Goal: Communication & Community: Answer question/provide support

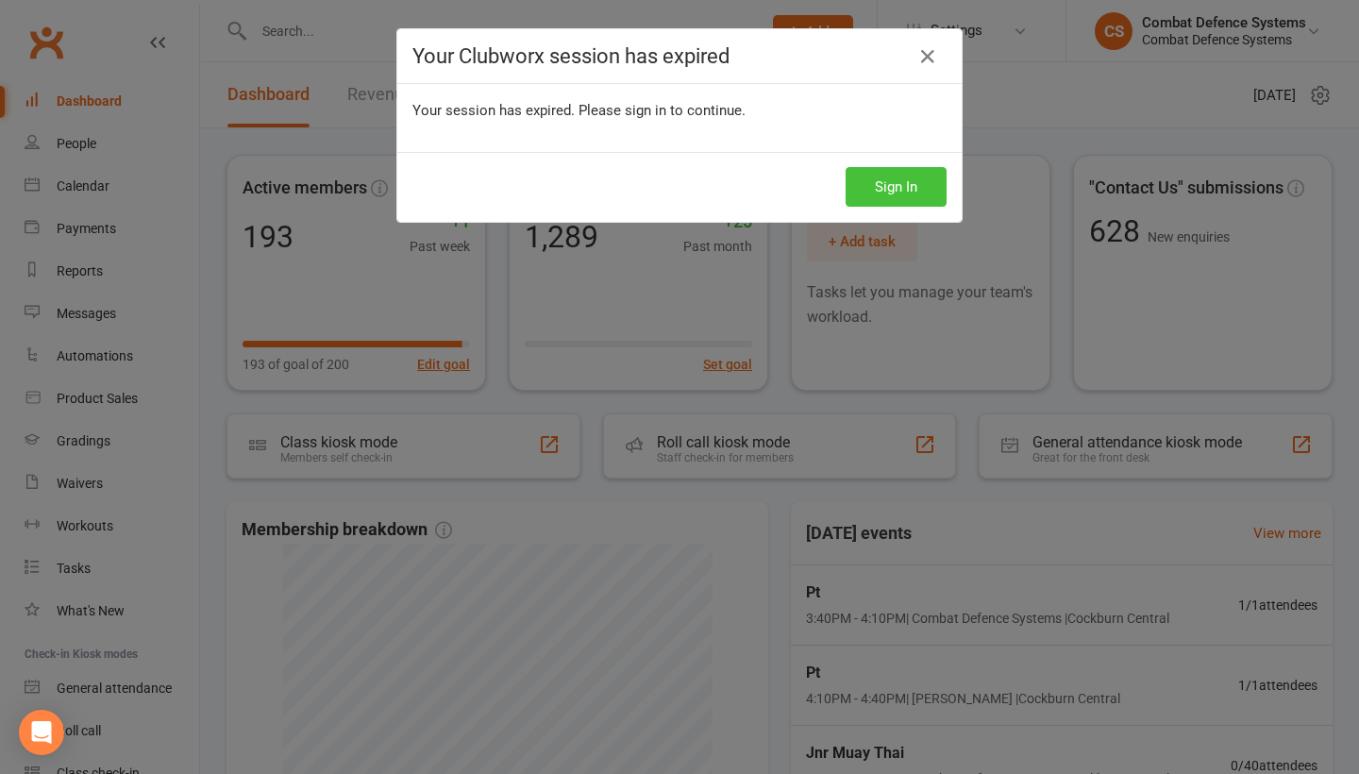
click at [879, 196] on button "Sign In" at bounding box center [896, 187] width 101 height 40
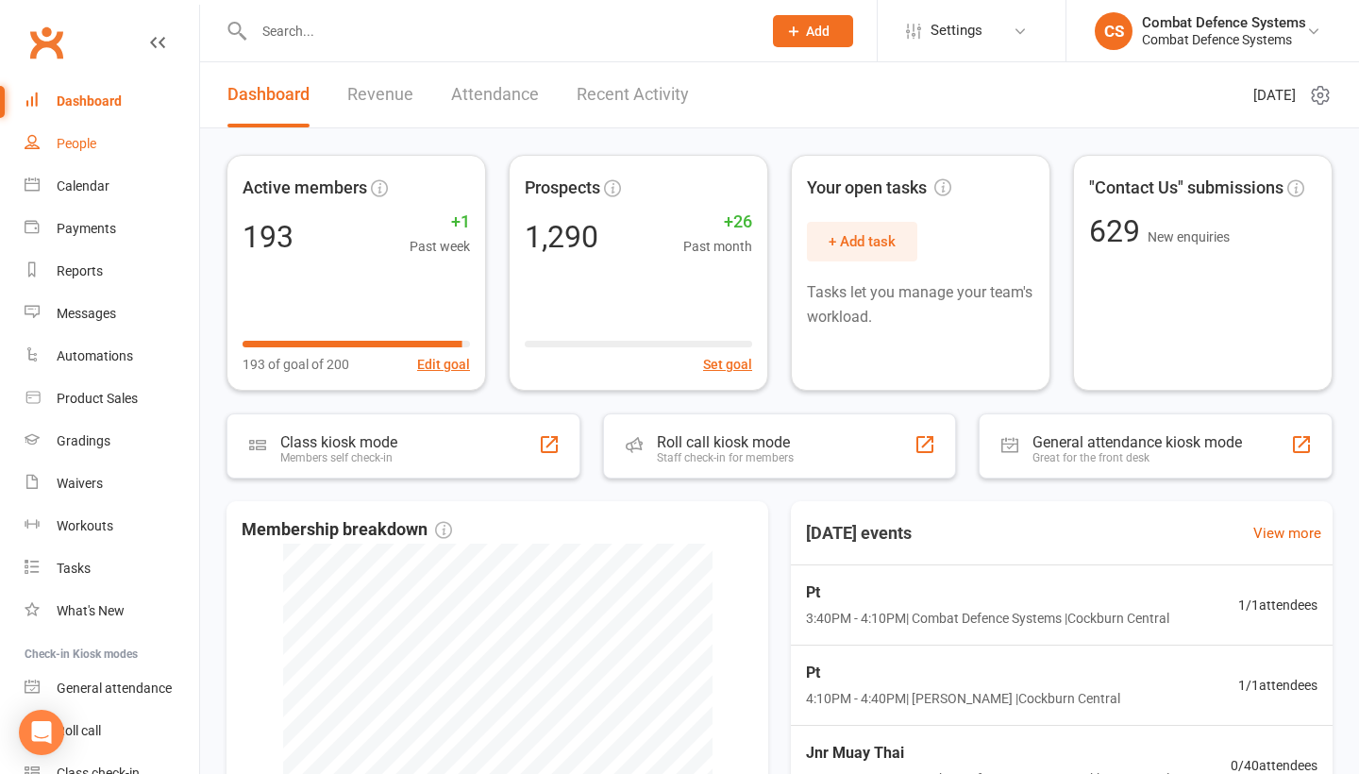
click at [78, 142] on div "People" at bounding box center [77, 143] width 40 height 15
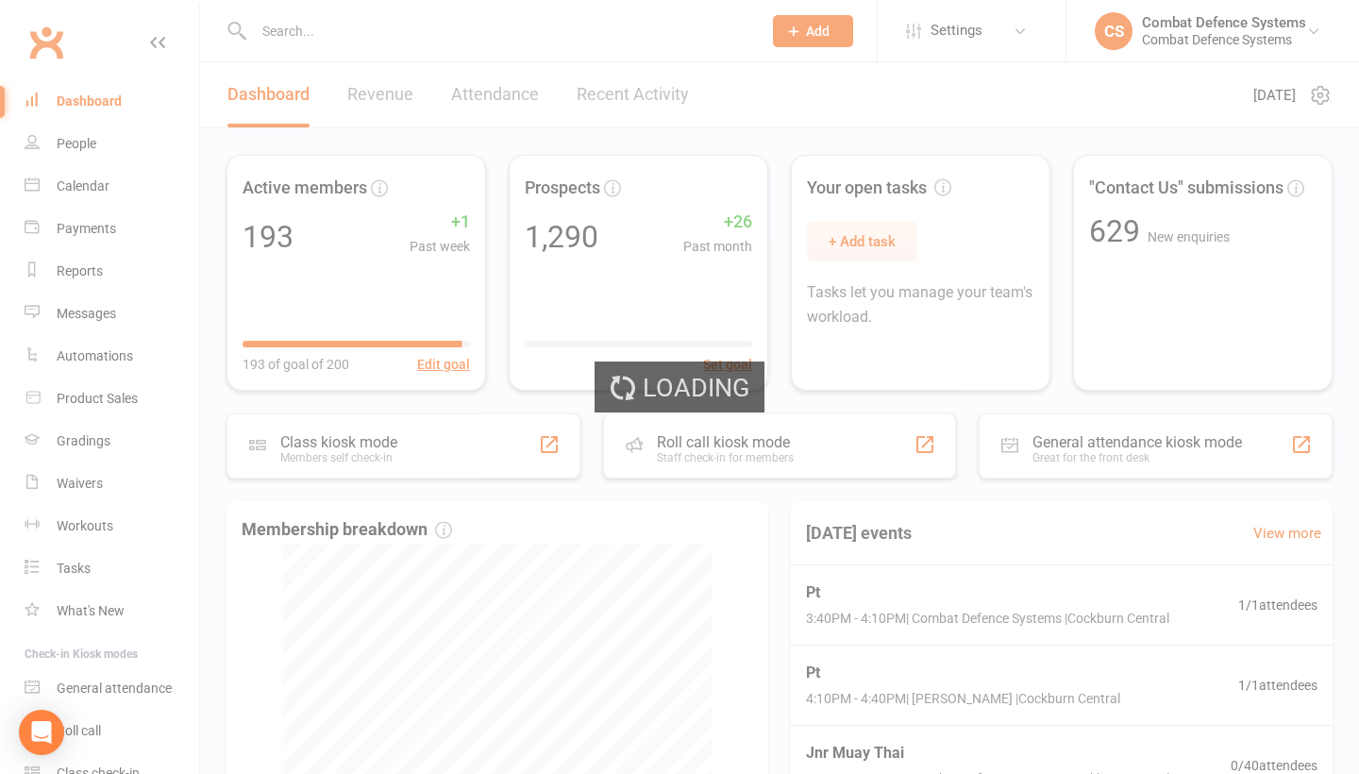
select select "100"
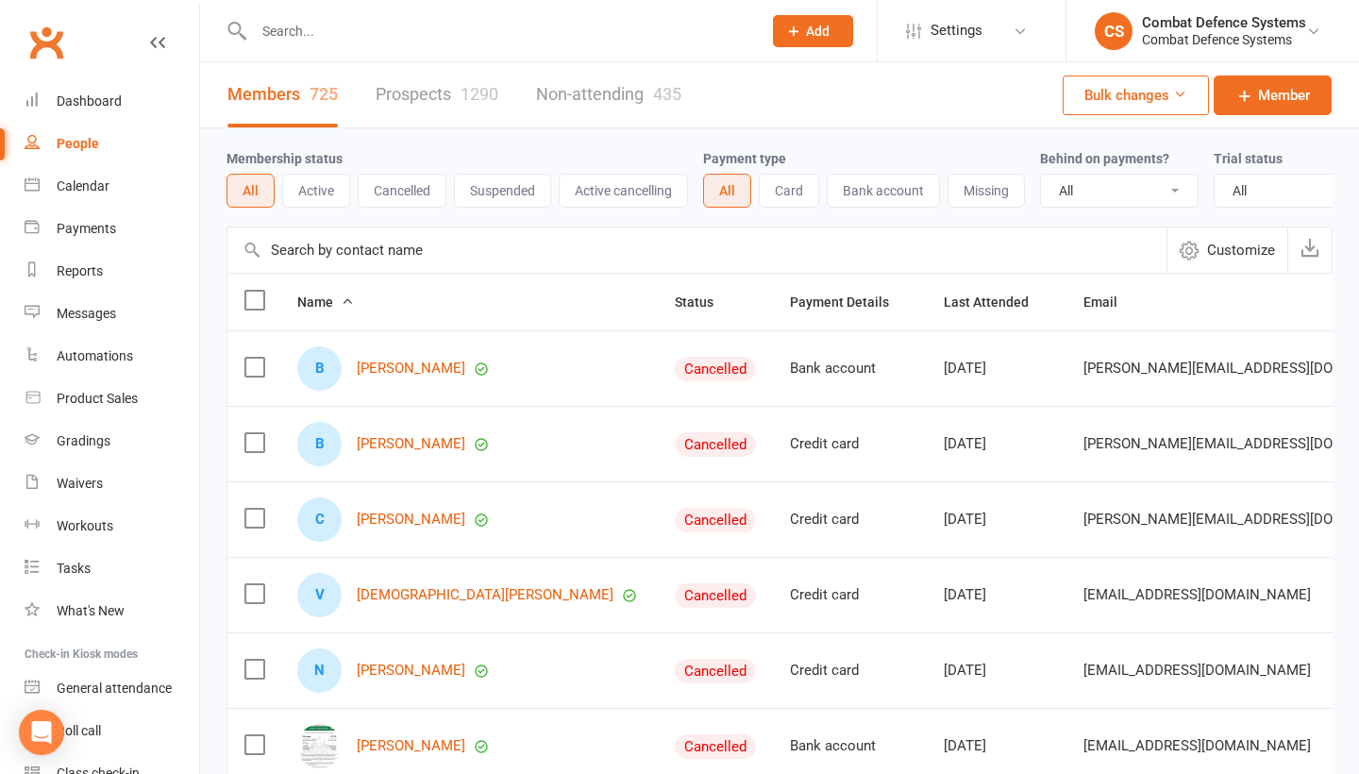
click at [441, 93] on link "Prospects 1290" at bounding box center [437, 94] width 123 height 65
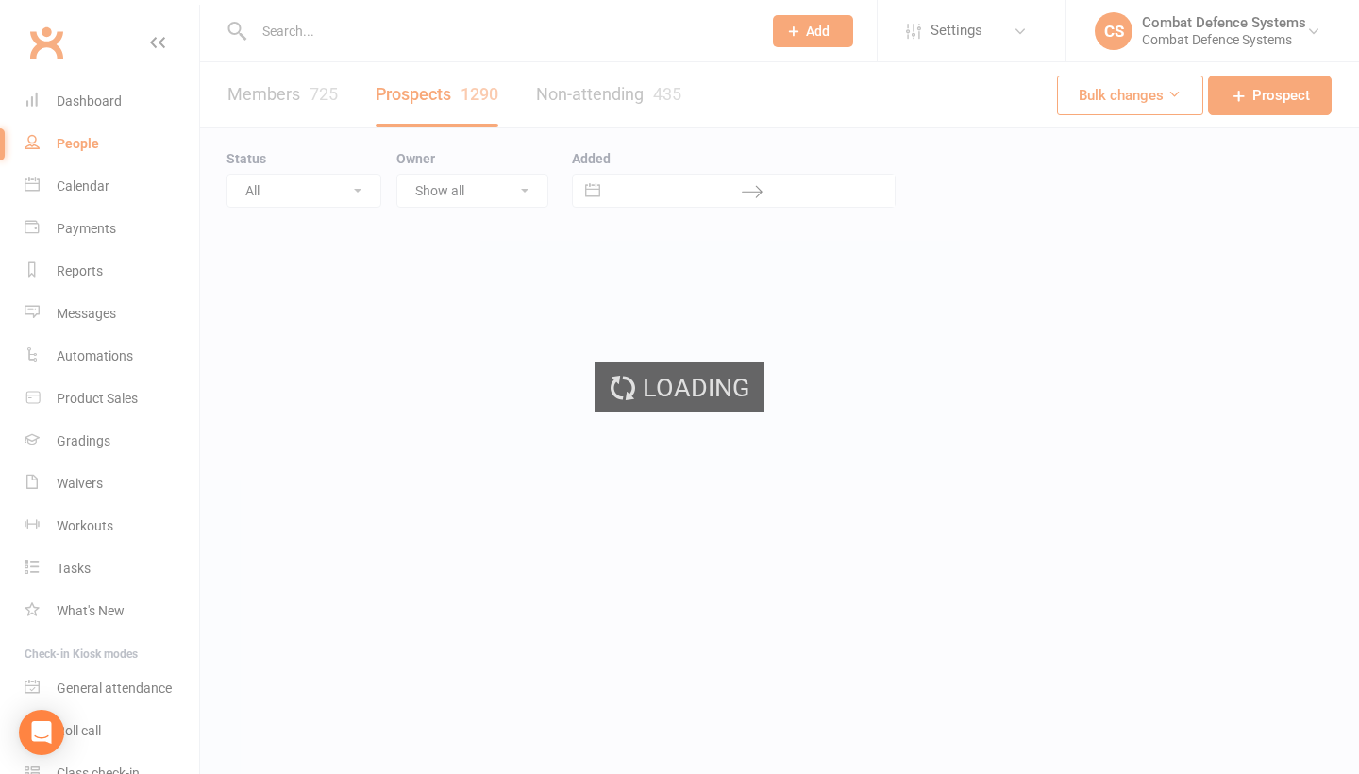
select select "100"
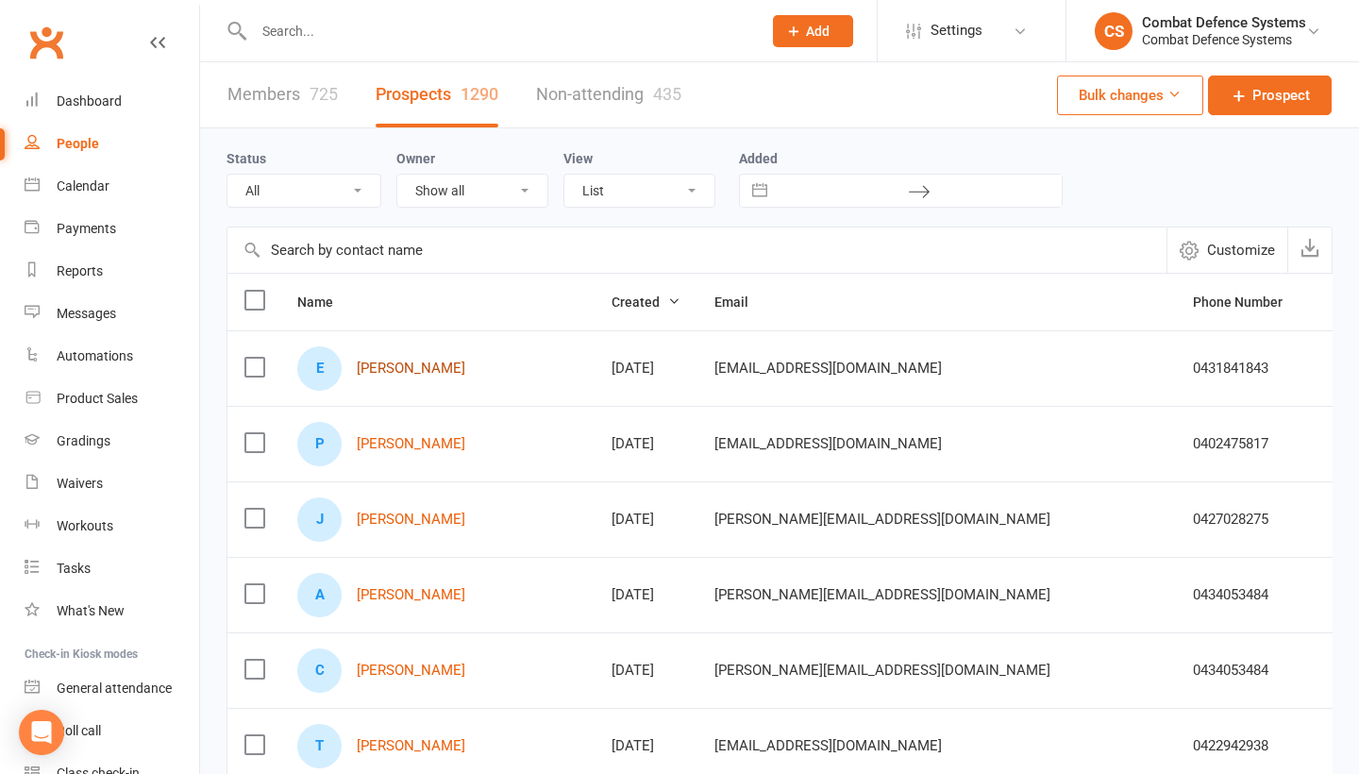
click at [399, 370] on link "[PERSON_NAME]" at bounding box center [411, 369] width 109 height 16
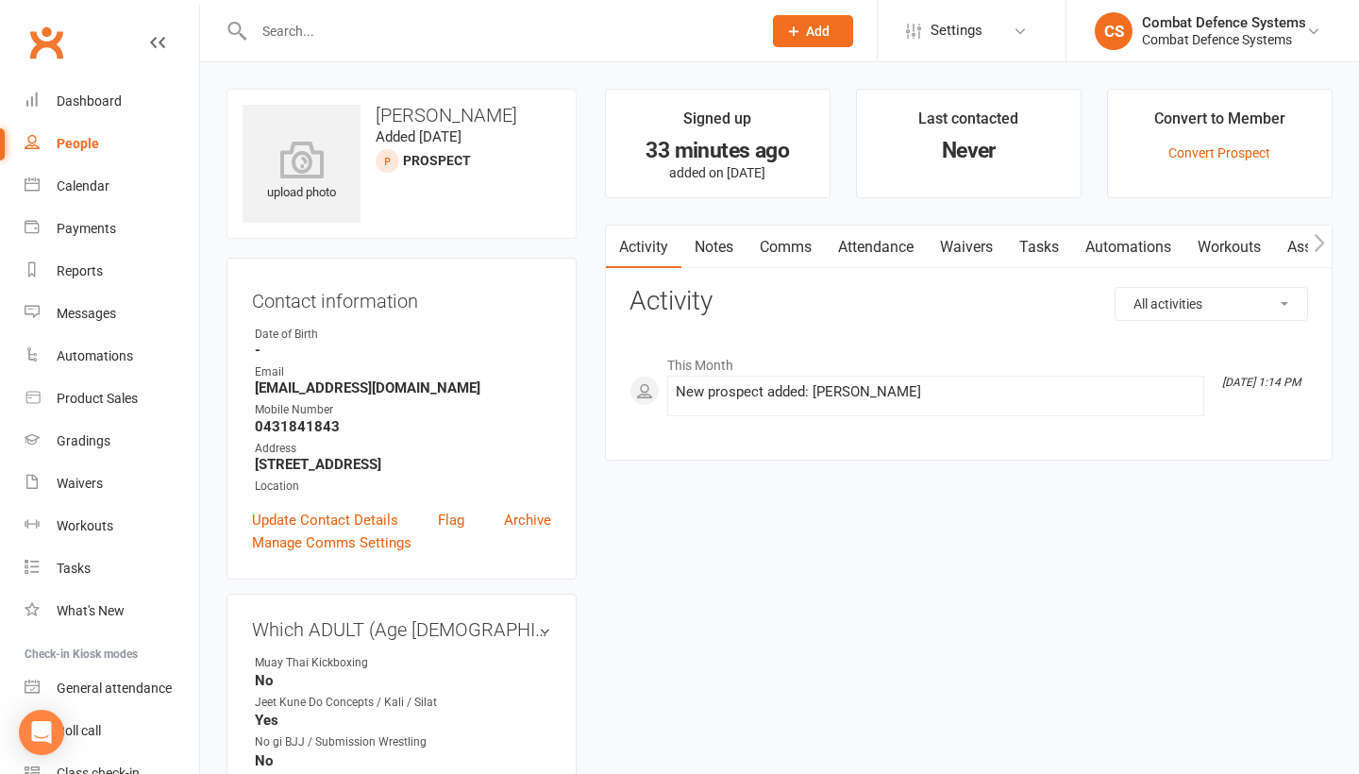
drag, startPoint x: 384, startPoint y: 463, endPoint x: 244, endPoint y: 466, distance: 139.7
click at [244, 466] on div "Contact information Owner Date of Birth - Email [EMAIL_ADDRESS][DOMAIN_NAME] Mo…" at bounding box center [402, 419] width 350 height 322
copy strong "[STREET_ADDRESS]"
click at [385, 526] on link "Update Contact Details" at bounding box center [325, 520] width 146 height 23
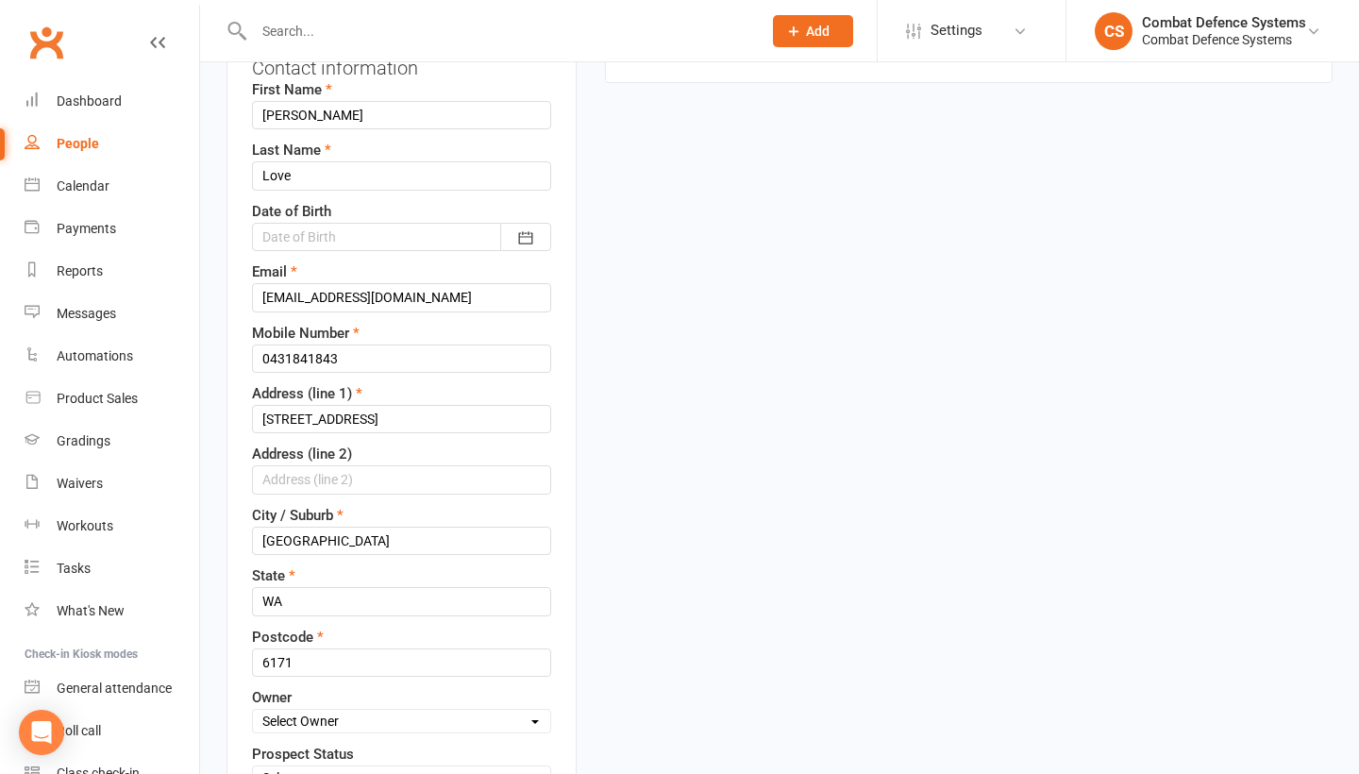
scroll to position [246, 0]
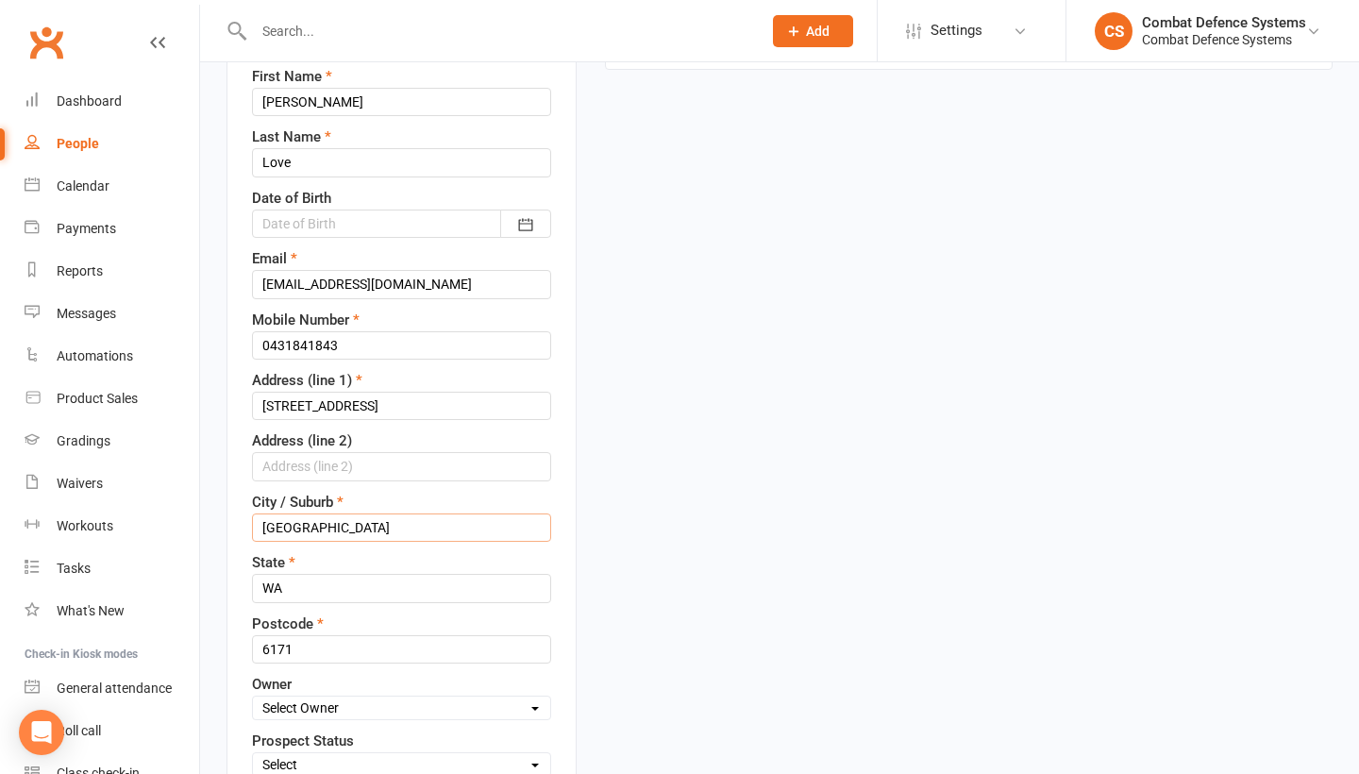
drag, startPoint x: 296, startPoint y: 530, endPoint x: 232, endPoint y: 525, distance: 64.4
click at [232, 525] on div "Contact information First Name Eleanor Last Name Love Date of Birth 2021 - 2040…" at bounding box center [402, 466] width 350 height 910
type input "b"
type input "Baldivis"
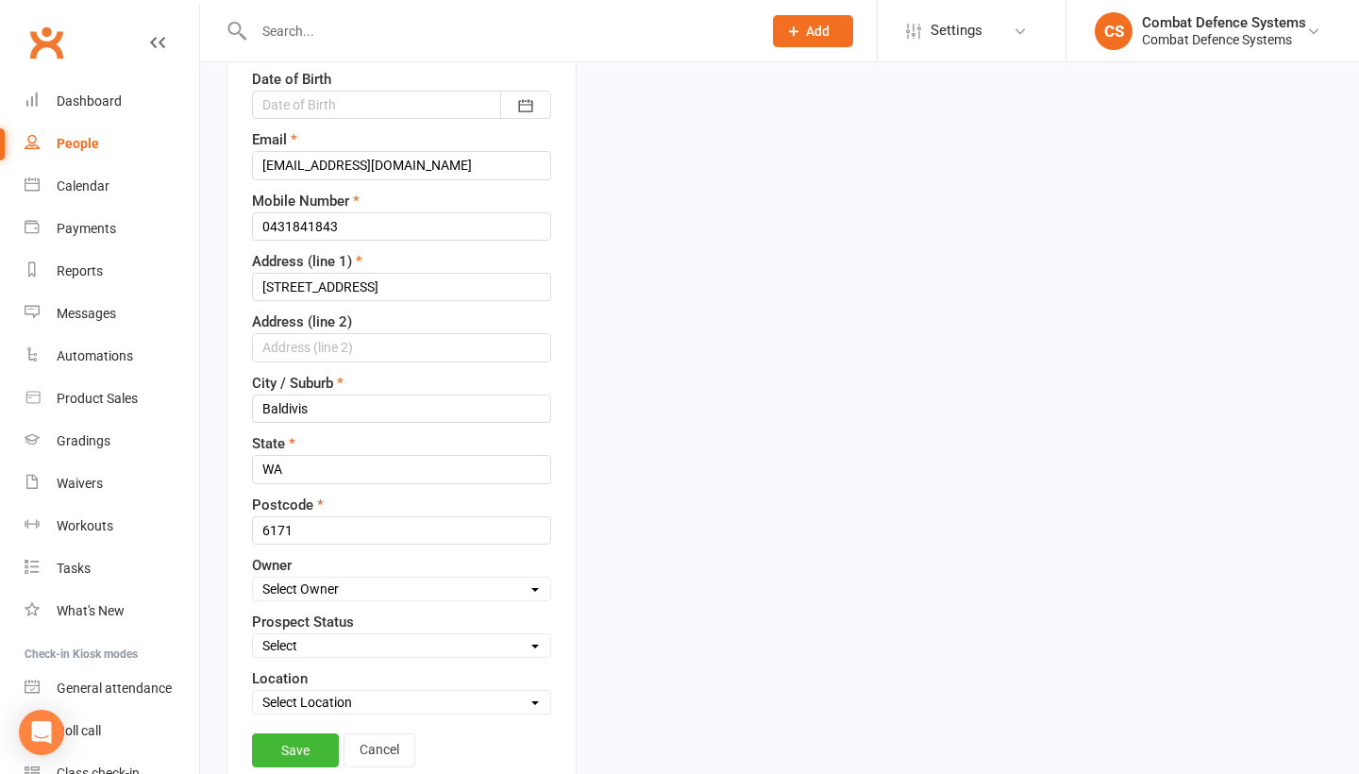
scroll to position [460, 0]
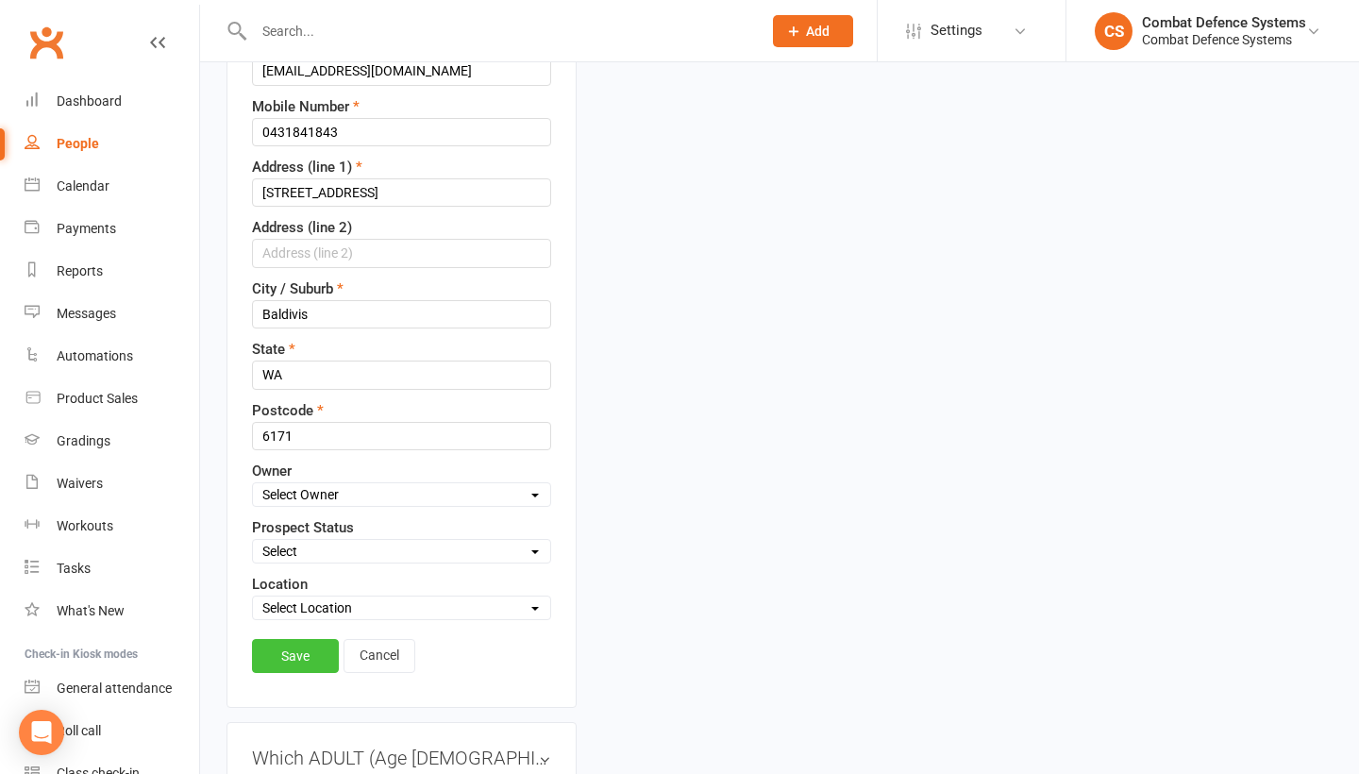
click at [295, 660] on link "Save" at bounding box center [295, 656] width 87 height 34
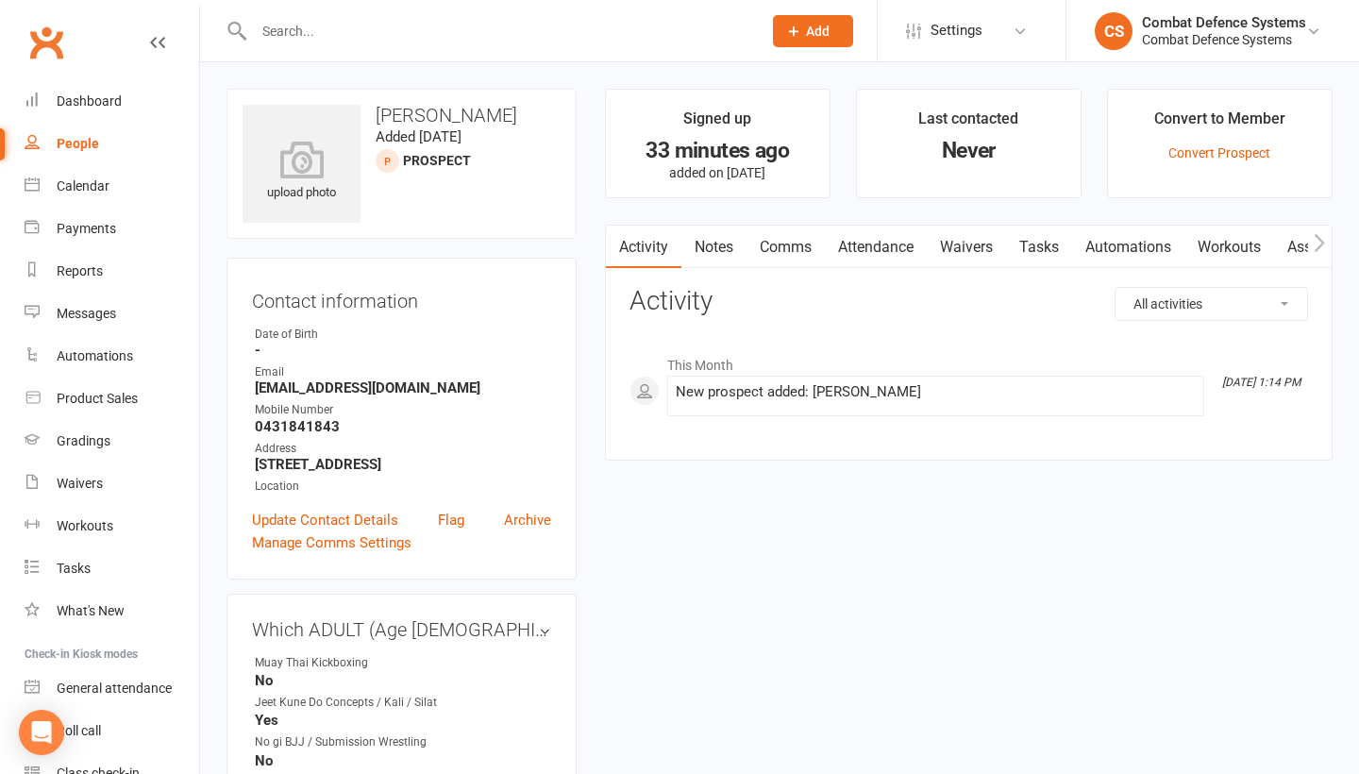
scroll to position [0, 0]
click at [796, 247] on link "Comms" at bounding box center [786, 247] width 78 height 43
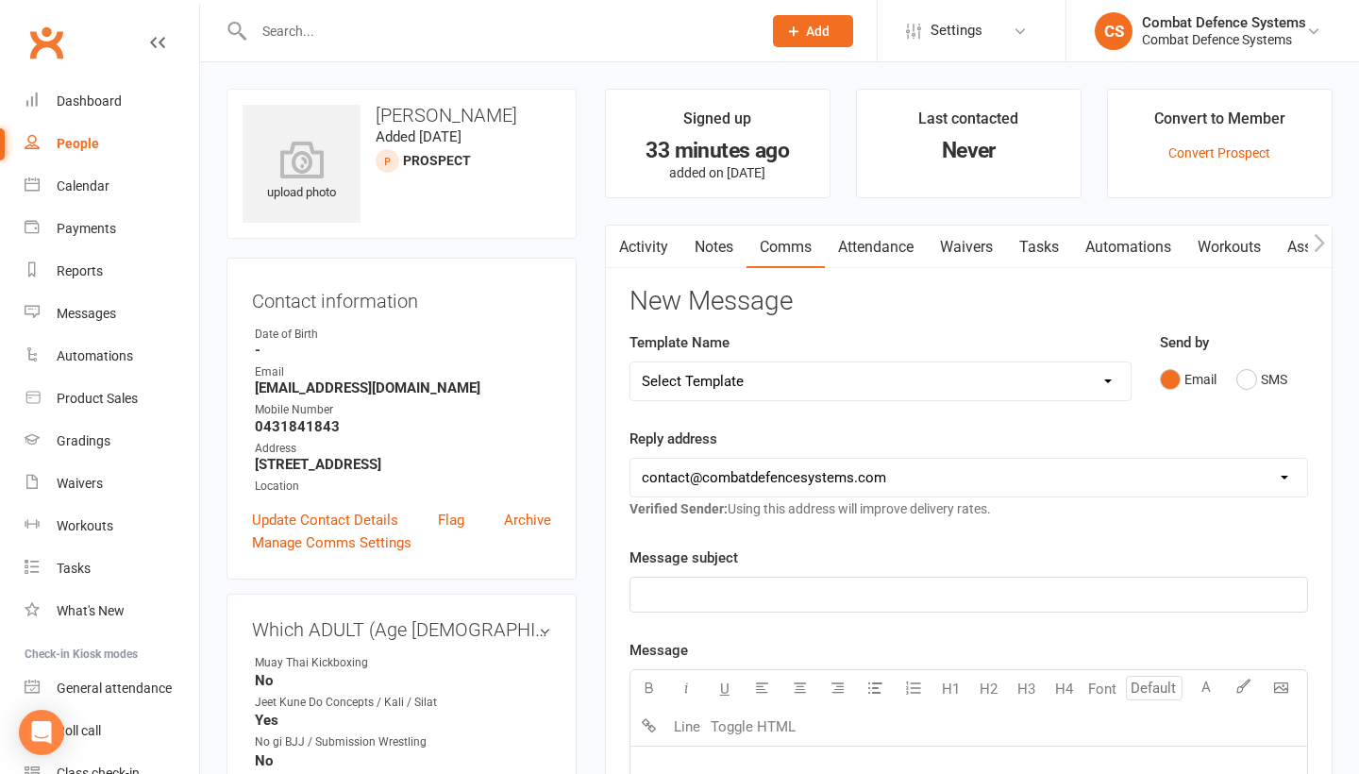
select select "11"
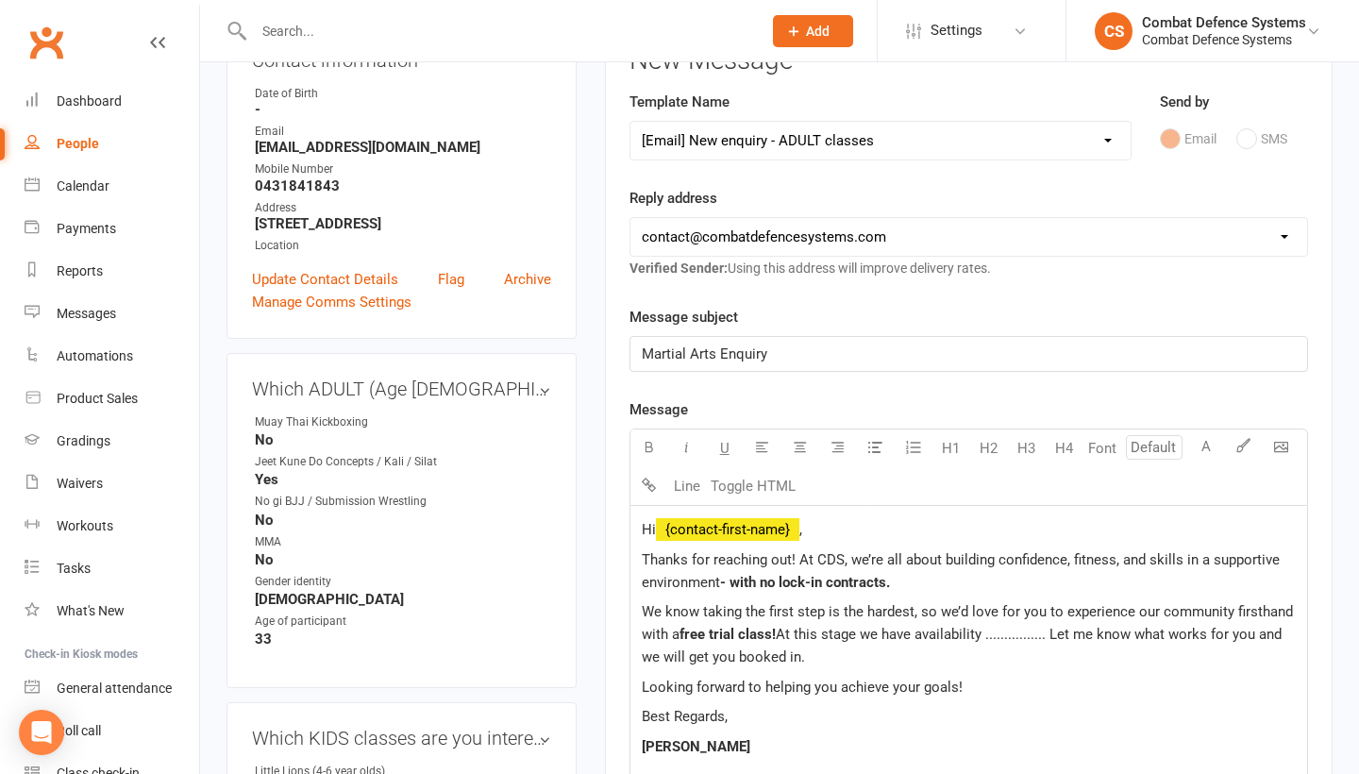
scroll to position [244, 0]
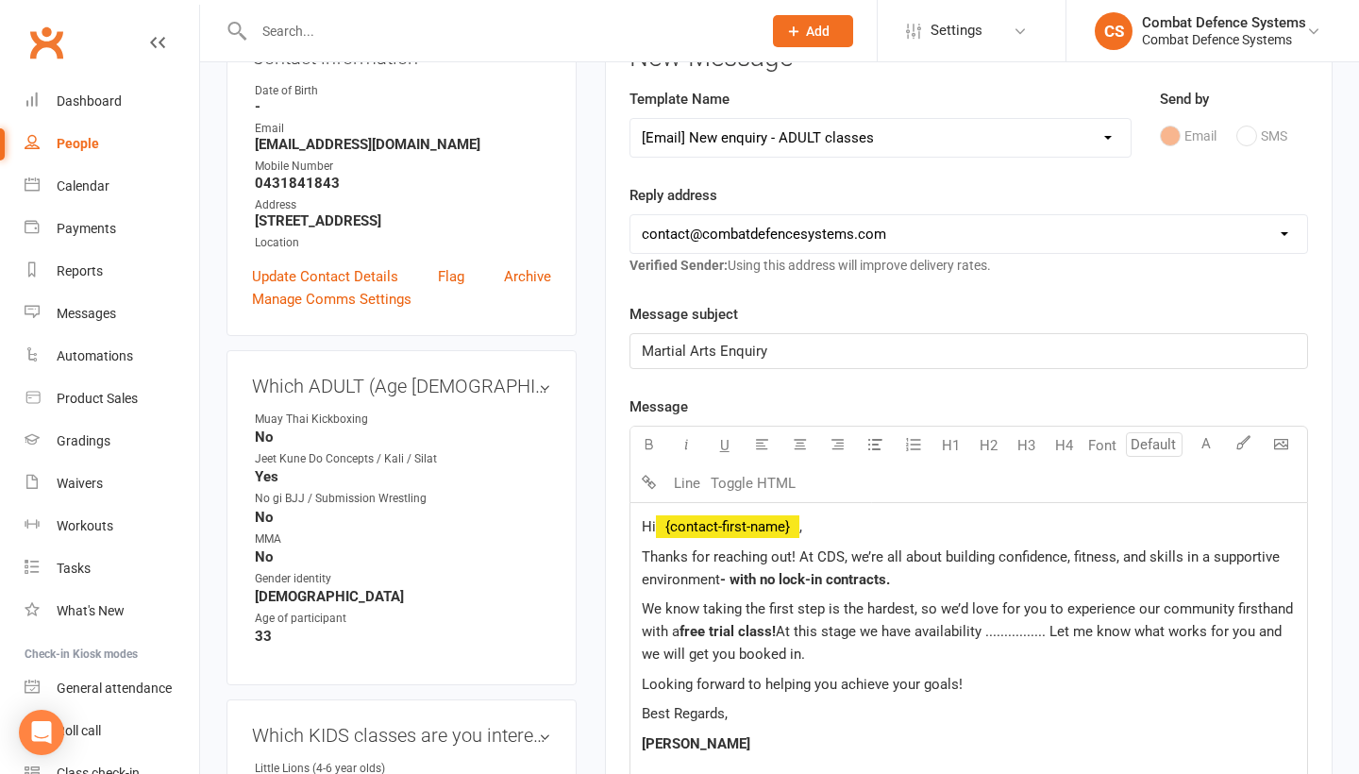
click at [642, 581] on span "Thanks for reaching out! At CDS, we’re all about building confidence, fitness, …" at bounding box center [963, 568] width 642 height 40
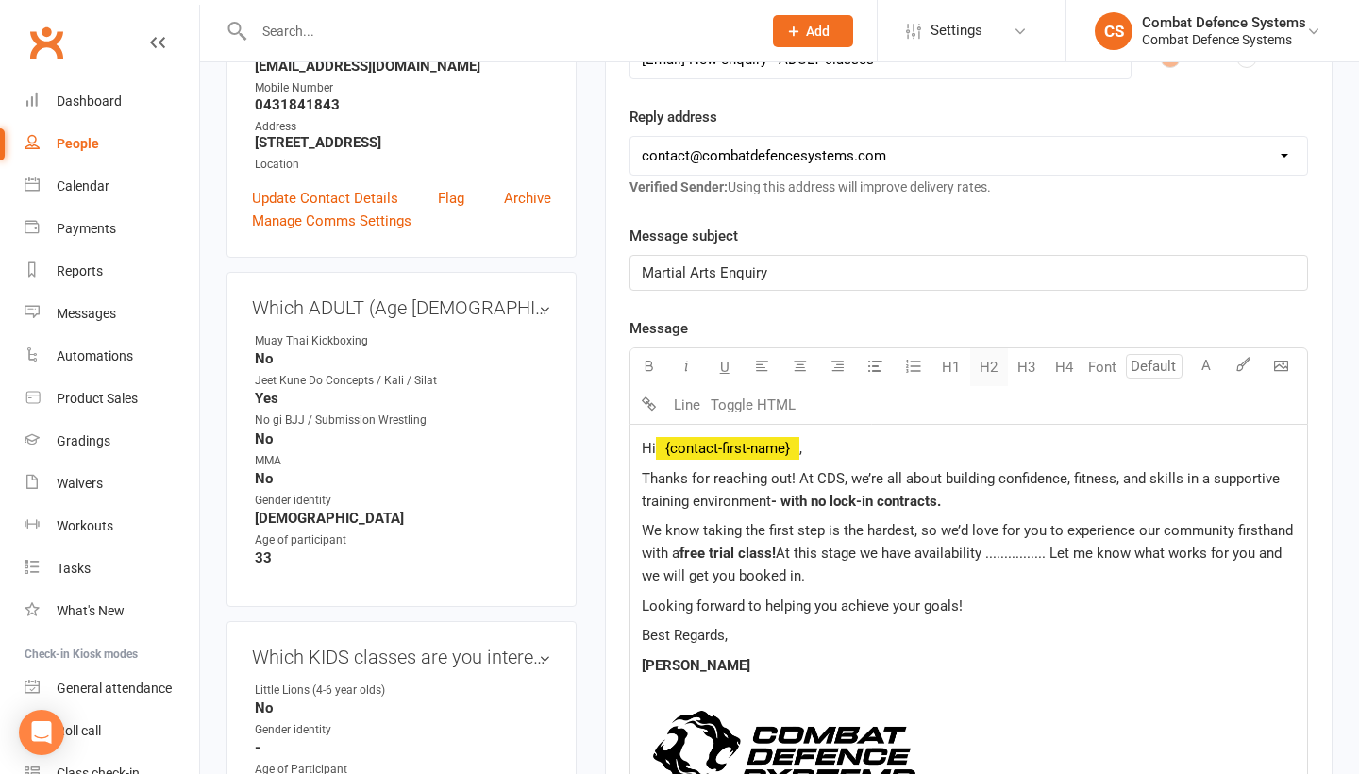
scroll to position [324, 0]
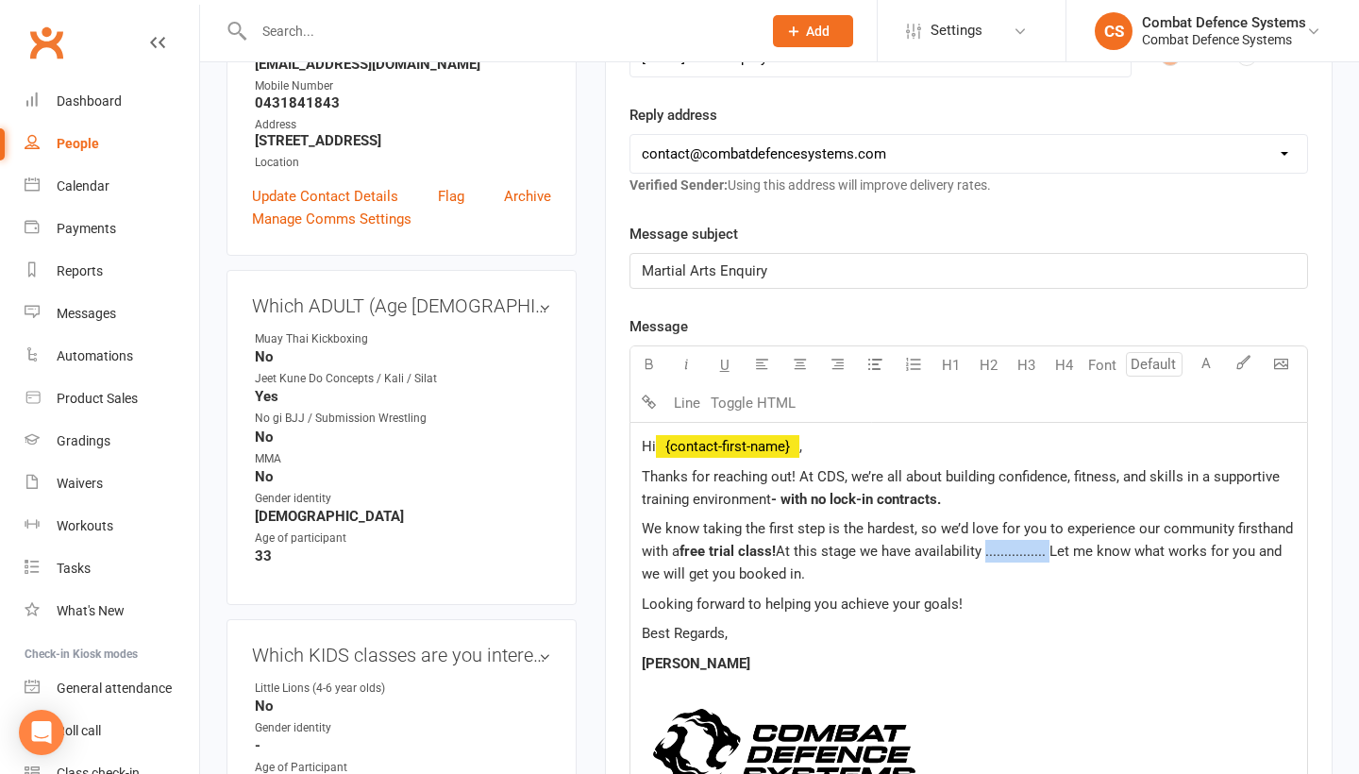
drag, startPoint x: 1049, startPoint y: 552, endPoint x: 985, endPoint y: 549, distance: 64.3
click at [985, 549] on span "At this stage we have availability ................ Let me know what works for …" at bounding box center [964, 563] width 644 height 40
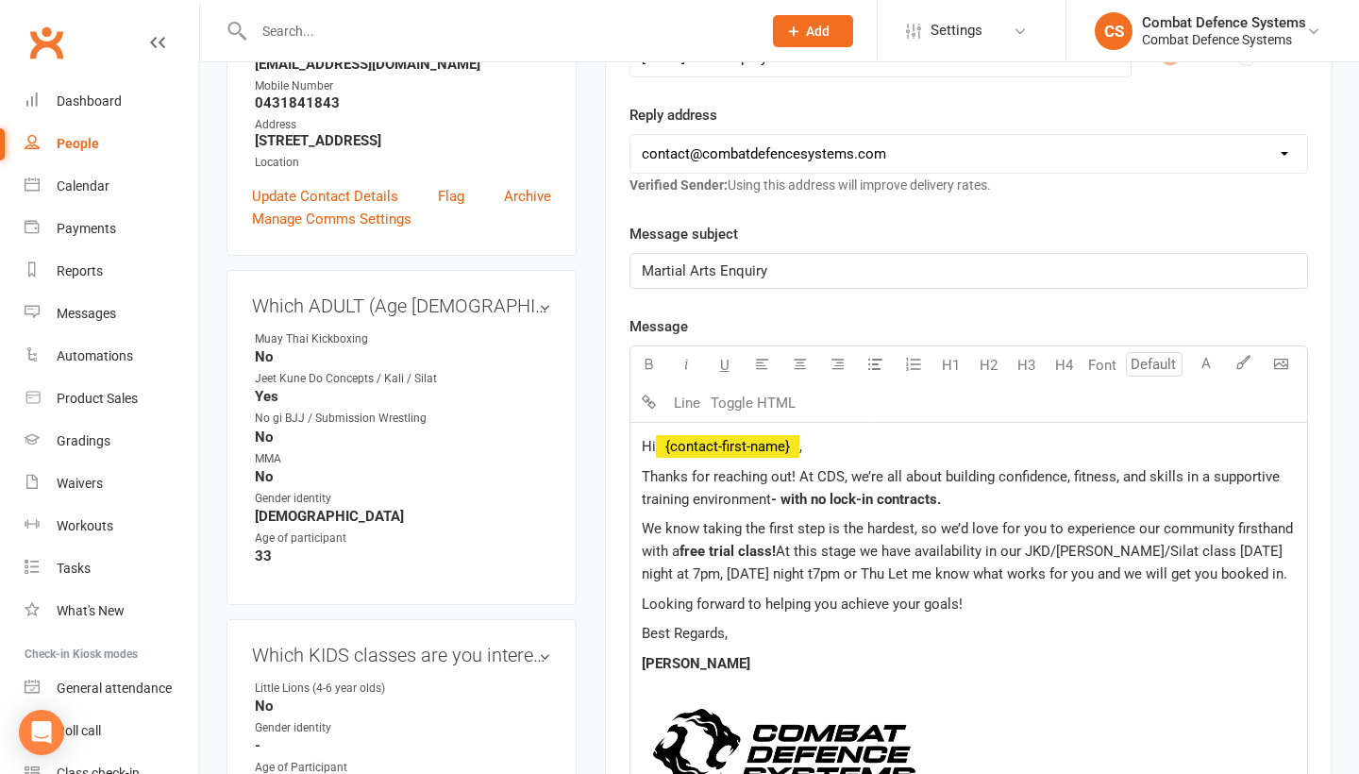
drag, startPoint x: 985, startPoint y: 549, endPoint x: 678, endPoint y: 572, distance: 307.6
click at [678, 572] on span "At this stage we have availability in our JKD/Kali/Silat class tomorrow night a…" at bounding box center [965, 563] width 646 height 40
click at [717, 573] on span "At this stage we have availability in our JKD/Kali/Silat class tomorrow night a…" at bounding box center [965, 563] width 646 height 40
click at [824, 570] on span "At this stage we have availability in our JKD/Kali/Silat class tomorrow night a…" at bounding box center [965, 563] width 646 height 40
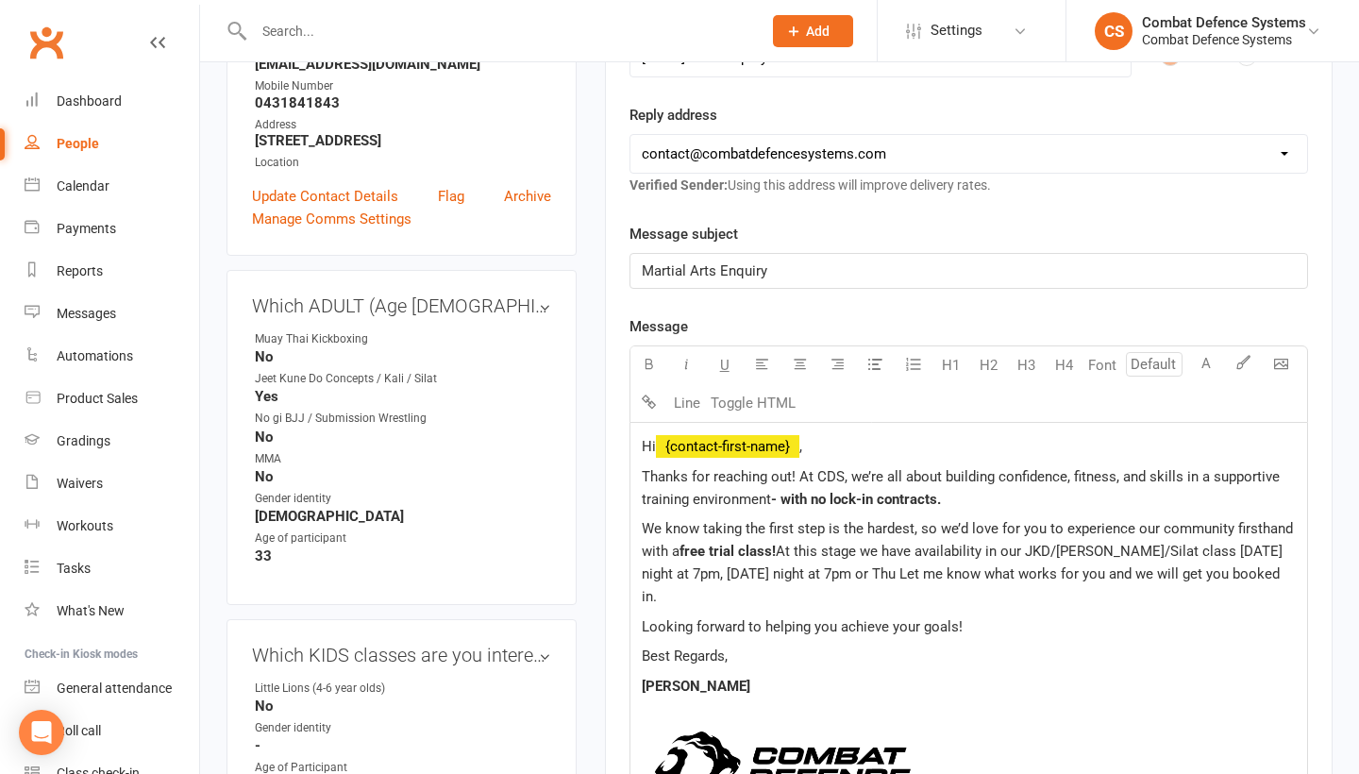
click at [881, 571] on span "At this stage we have availability in our JKD/Kali/Silat class tomorrow night a…" at bounding box center [964, 574] width 645 height 62
click at [682, 573] on span "At this stage we have availability in our JKD/Kali/Silat class tomorrow night a…" at bounding box center [964, 574] width 645 height 62
click at [929, 574] on span "At this stage we have availability in our JKD/Kali/Silat class tomorrow night a…" at bounding box center [964, 574] width 645 height 62
drag, startPoint x: 817, startPoint y: 573, endPoint x: 780, endPoint y: 572, distance: 36.8
click at [780, 572] on span "At this stage we have availability in our JKD/Kali/Silat class tomorrow night a…" at bounding box center [964, 574] width 645 height 62
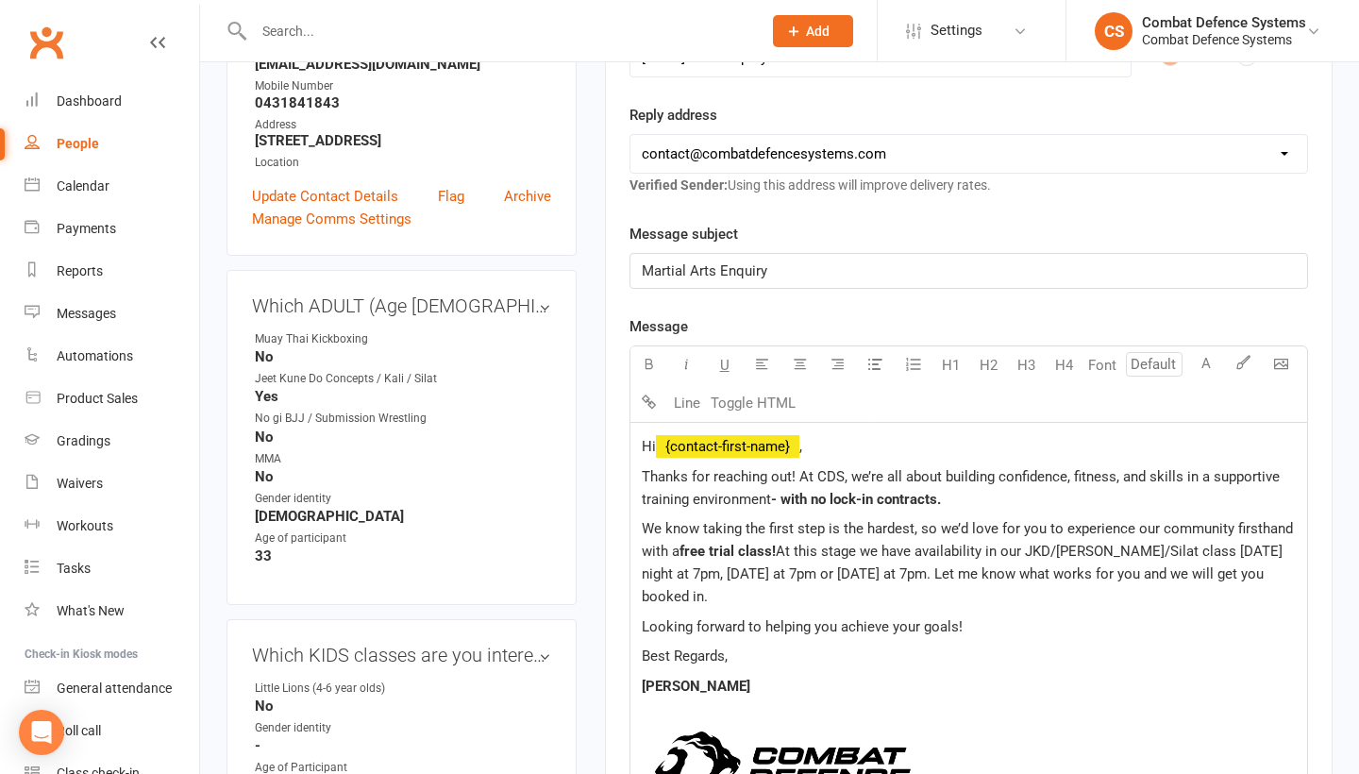
drag, startPoint x: 1187, startPoint y: 573, endPoint x: 1196, endPoint y: 598, distance: 26.0
click at [1196, 598] on p "We know taking the first step is the hardest, so we’d love for you to experienc…" at bounding box center [969, 562] width 654 height 91
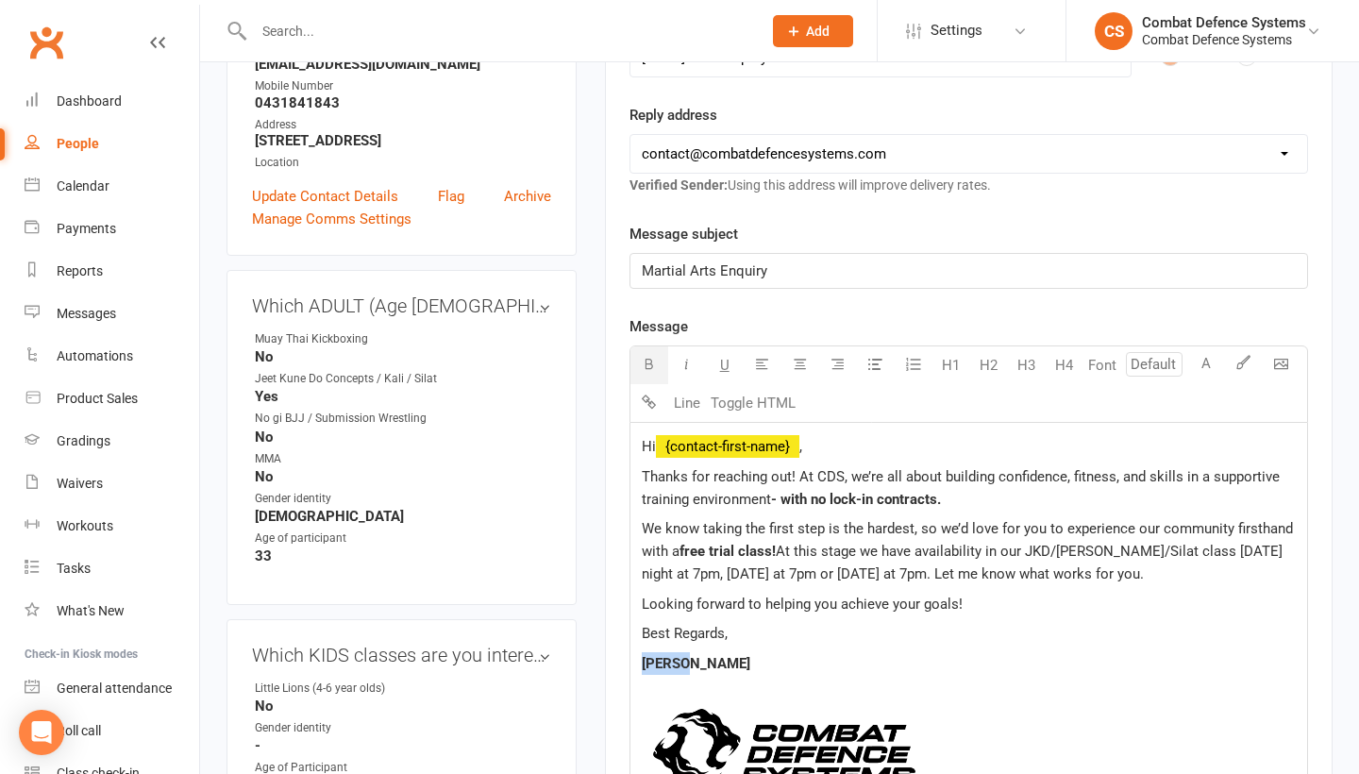
drag, startPoint x: 688, startPoint y: 662, endPoint x: 636, endPoint y: 661, distance: 51.9
click at [636, 661] on div "Hi ﻿ {contact-first-name} , Thanks for reaching out! At CDS, we’re all about bu…" at bounding box center [969, 704] width 677 height 562
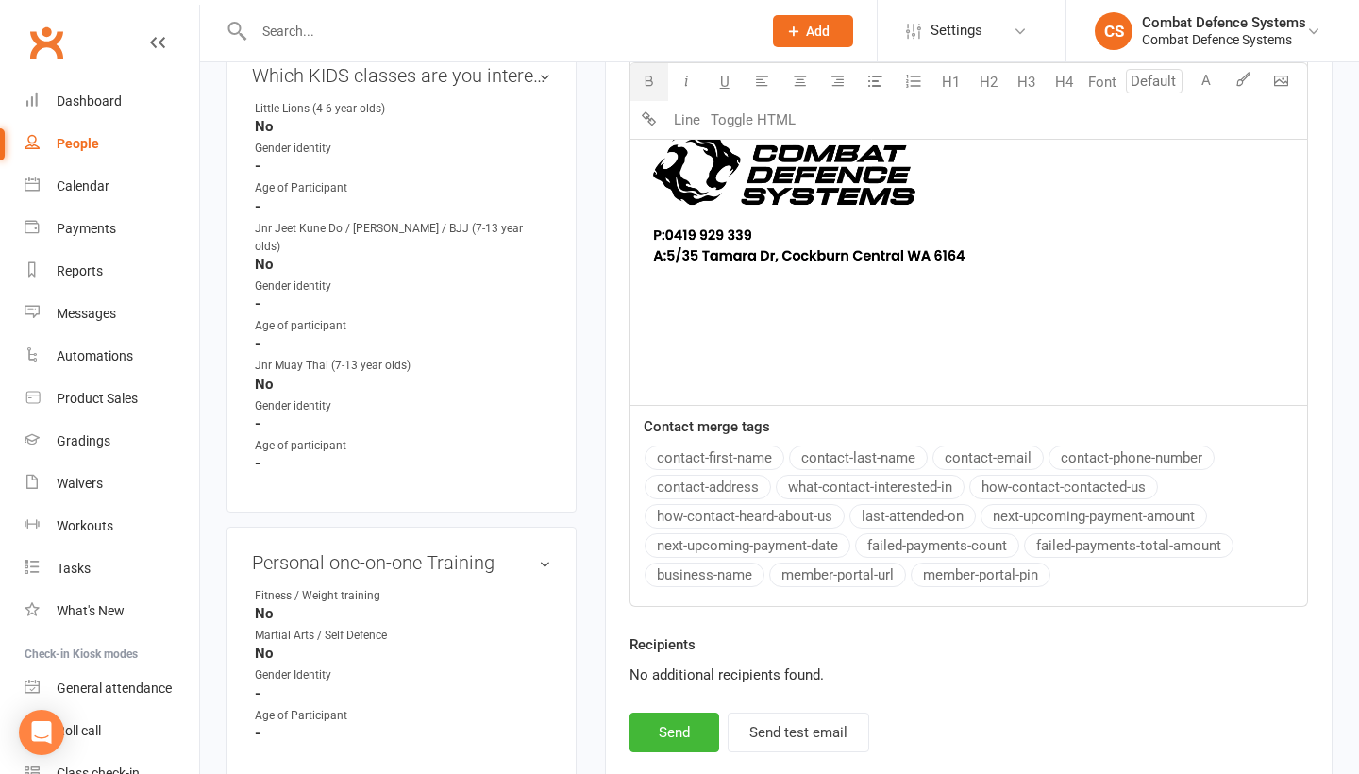
scroll to position [931, 0]
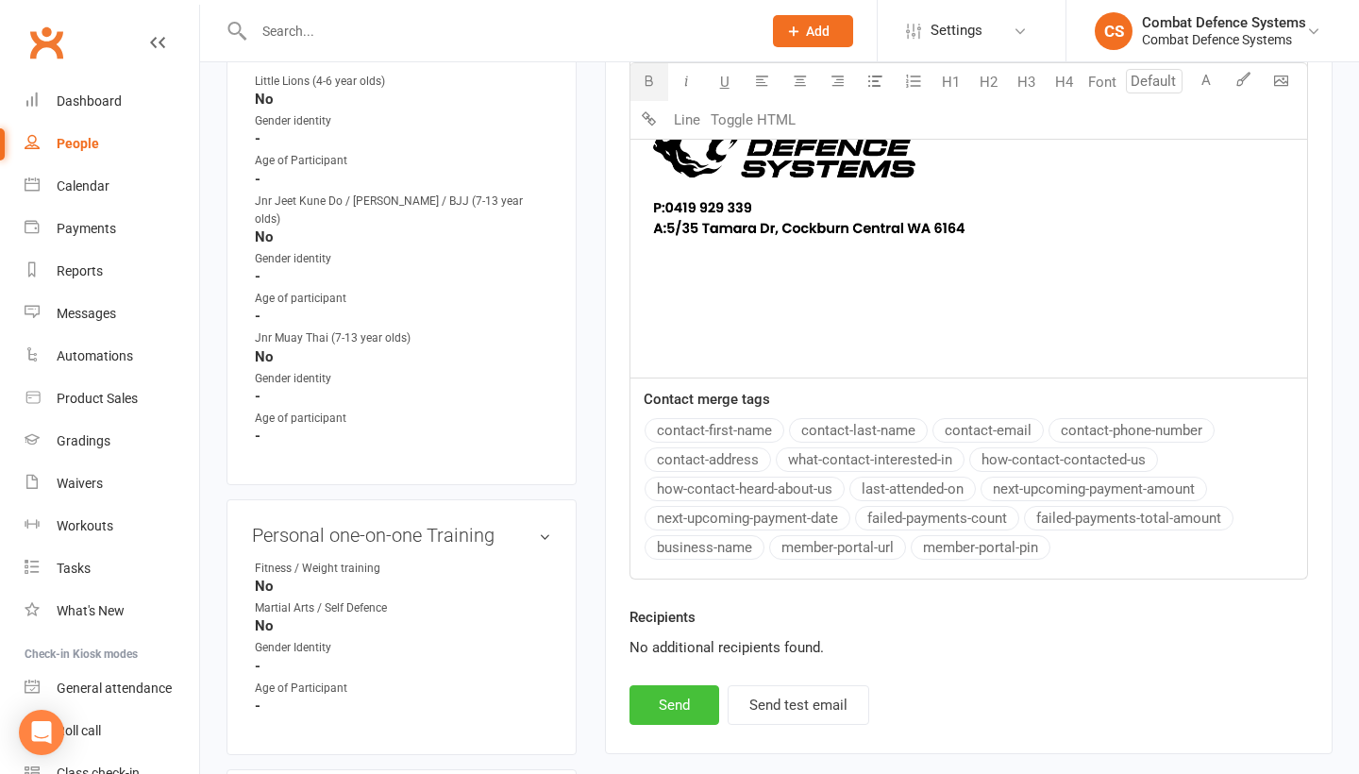
click at [689, 703] on button "Send" at bounding box center [675, 705] width 90 height 40
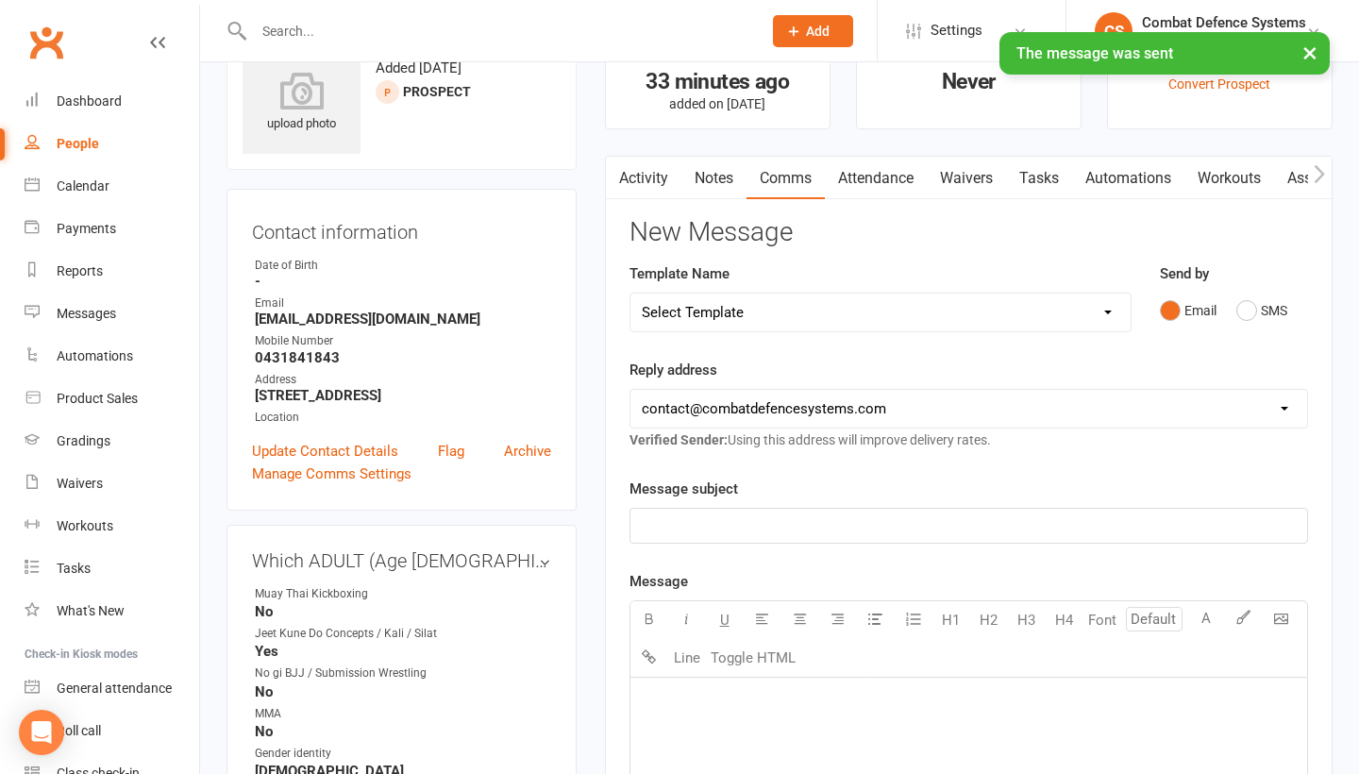
scroll to position [11, 0]
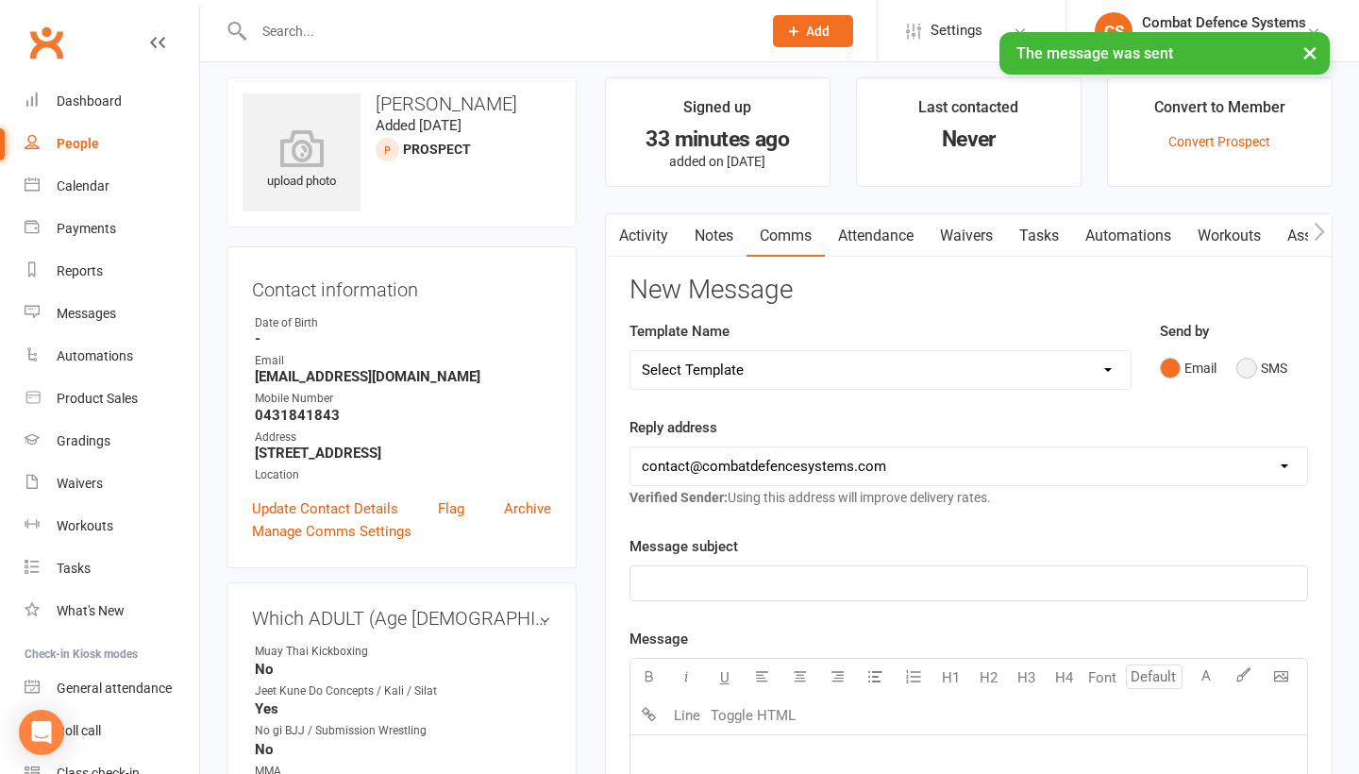
click at [1247, 361] on button "SMS" at bounding box center [1262, 368] width 51 height 36
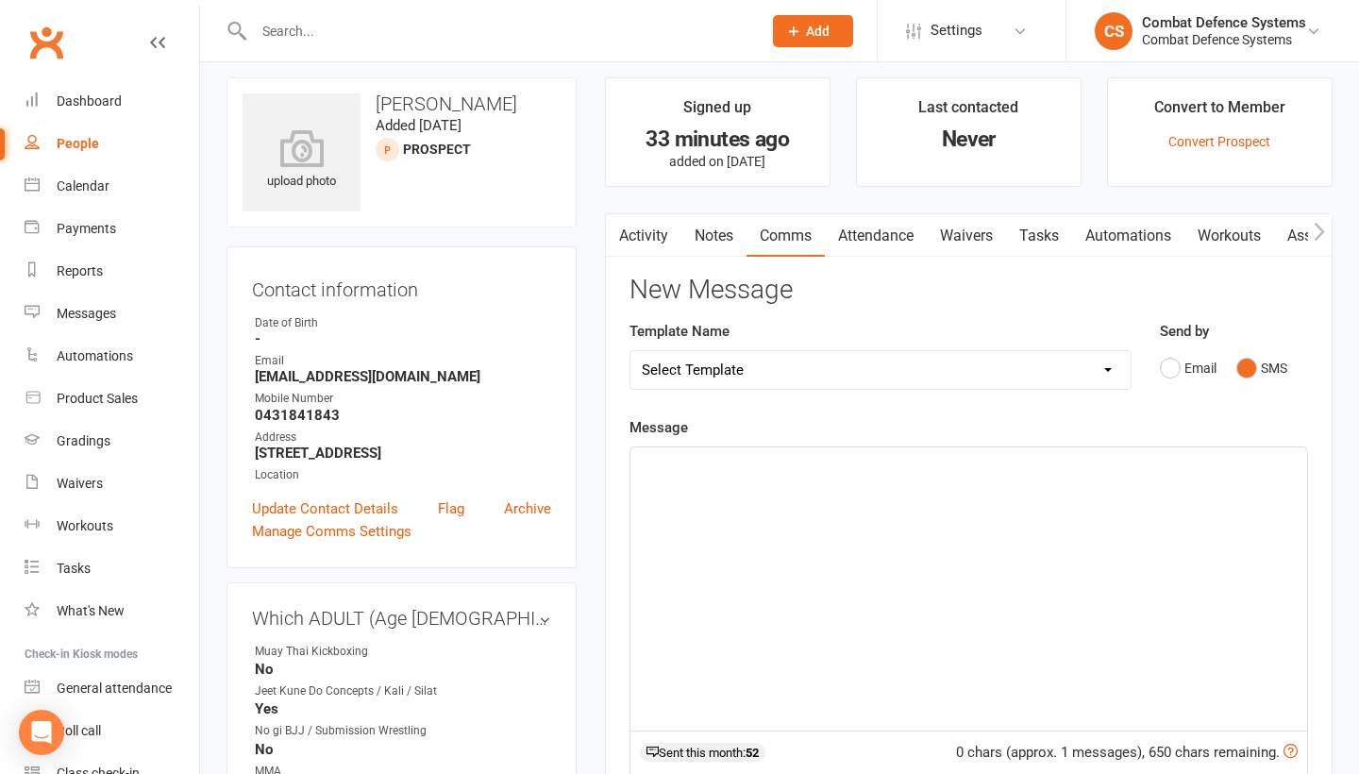
select select "5"
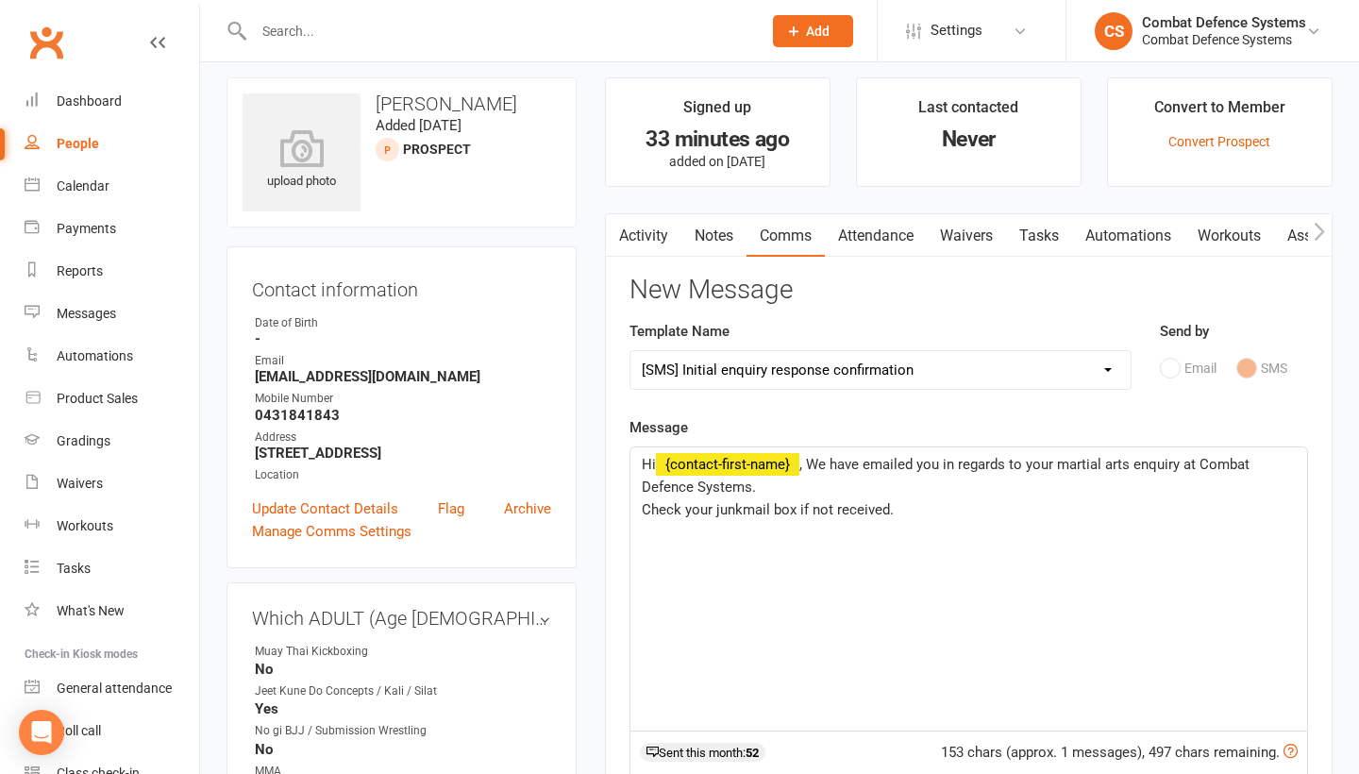
click at [775, 486] on p "Hi ﻿ {contact-first-name} , We have emailed you in regards to your martial arts…" at bounding box center [969, 475] width 654 height 45
click at [933, 511] on p "Check your junkmail box if not received." at bounding box center [969, 509] width 654 height 23
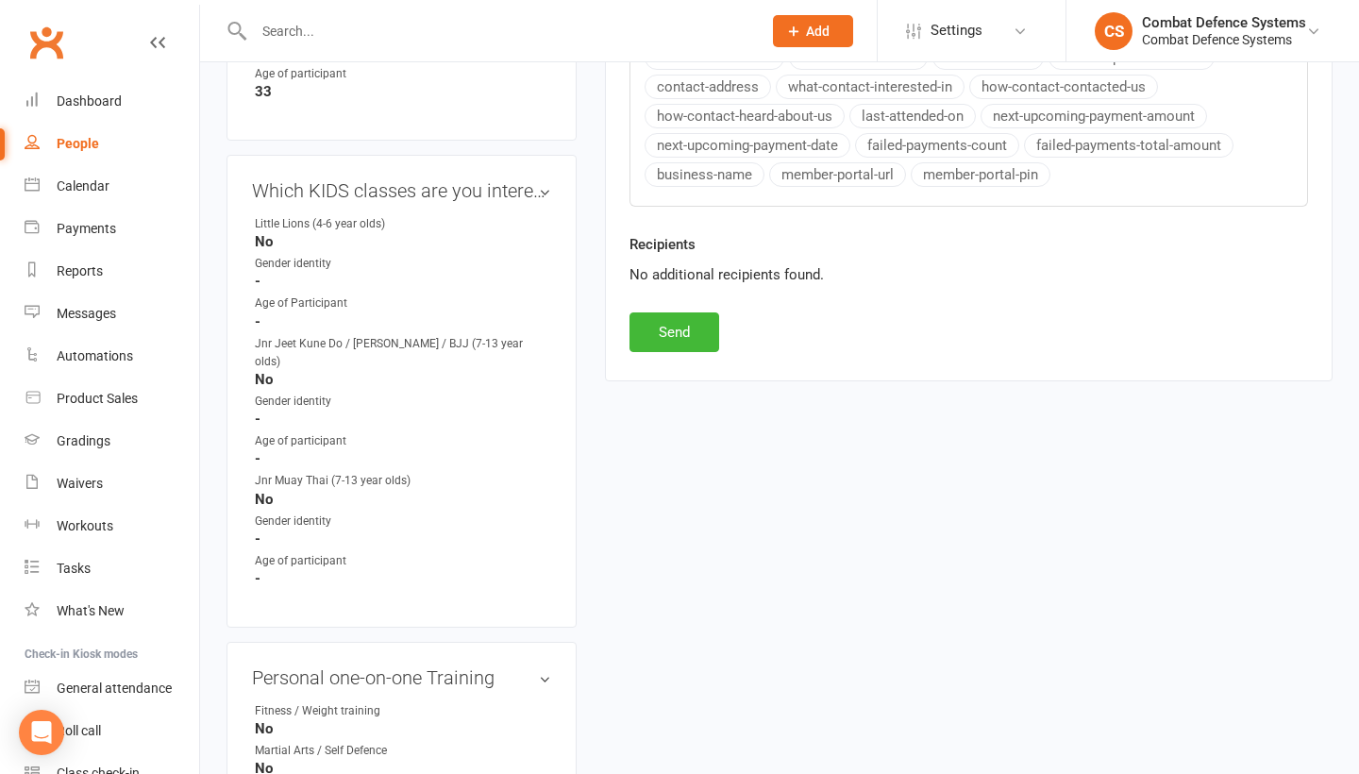
scroll to position [836, 0]
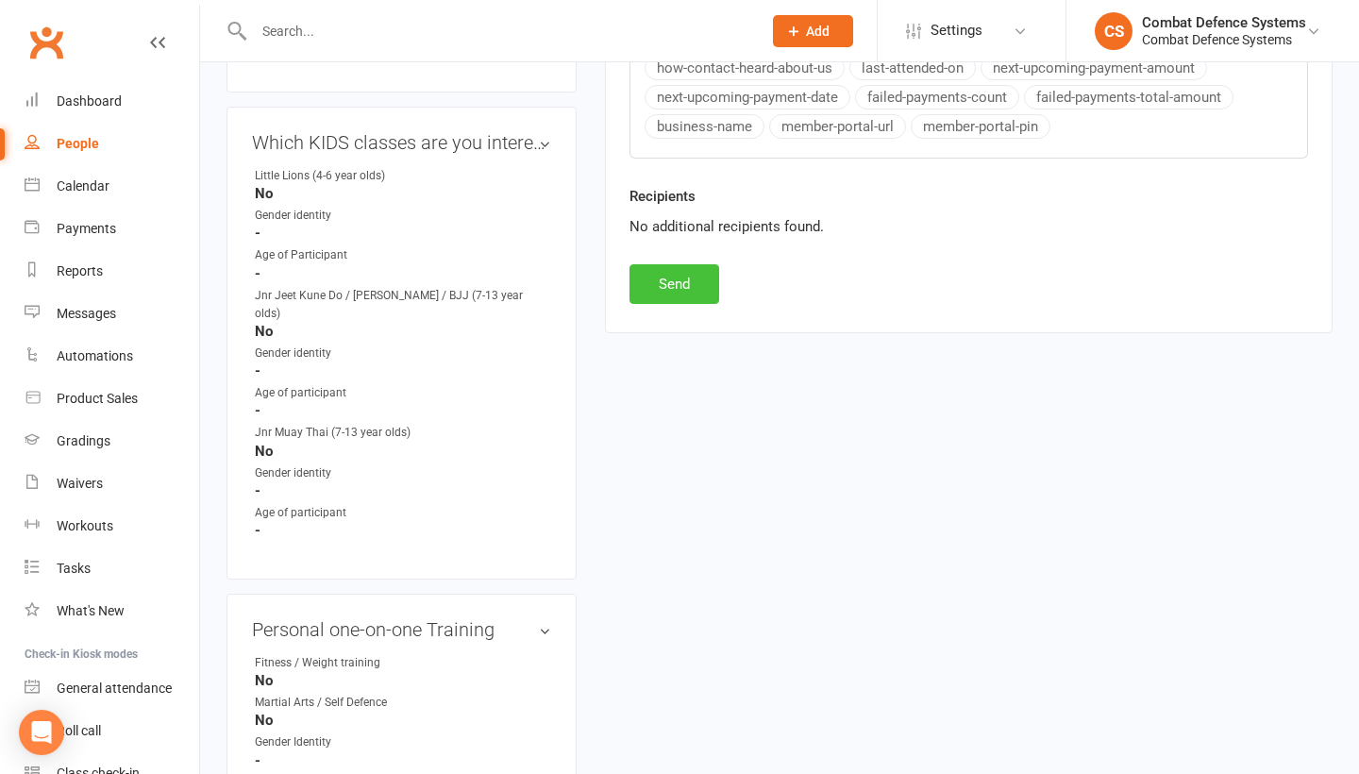
click at [678, 282] on button "Send" at bounding box center [675, 284] width 90 height 40
select select
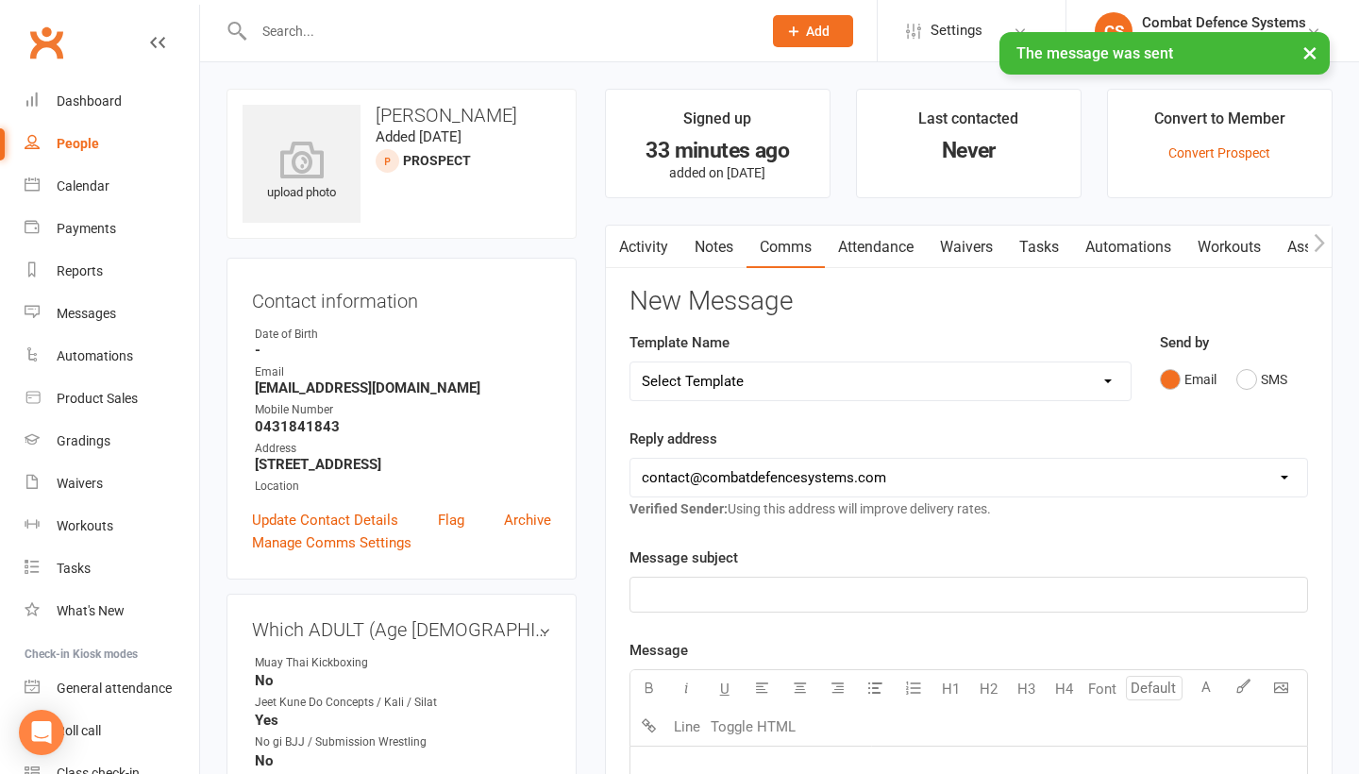
scroll to position [0, 0]
click at [93, 138] on div "People" at bounding box center [78, 143] width 42 height 15
select select "100"
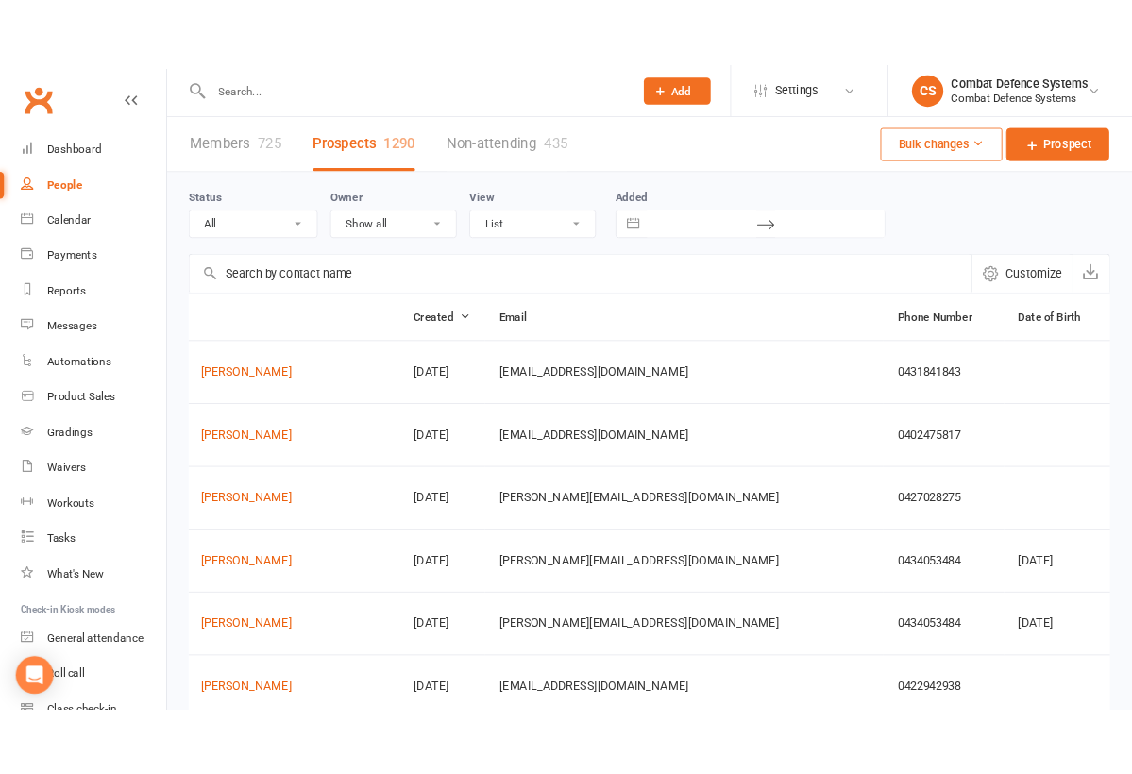
scroll to position [0, 168]
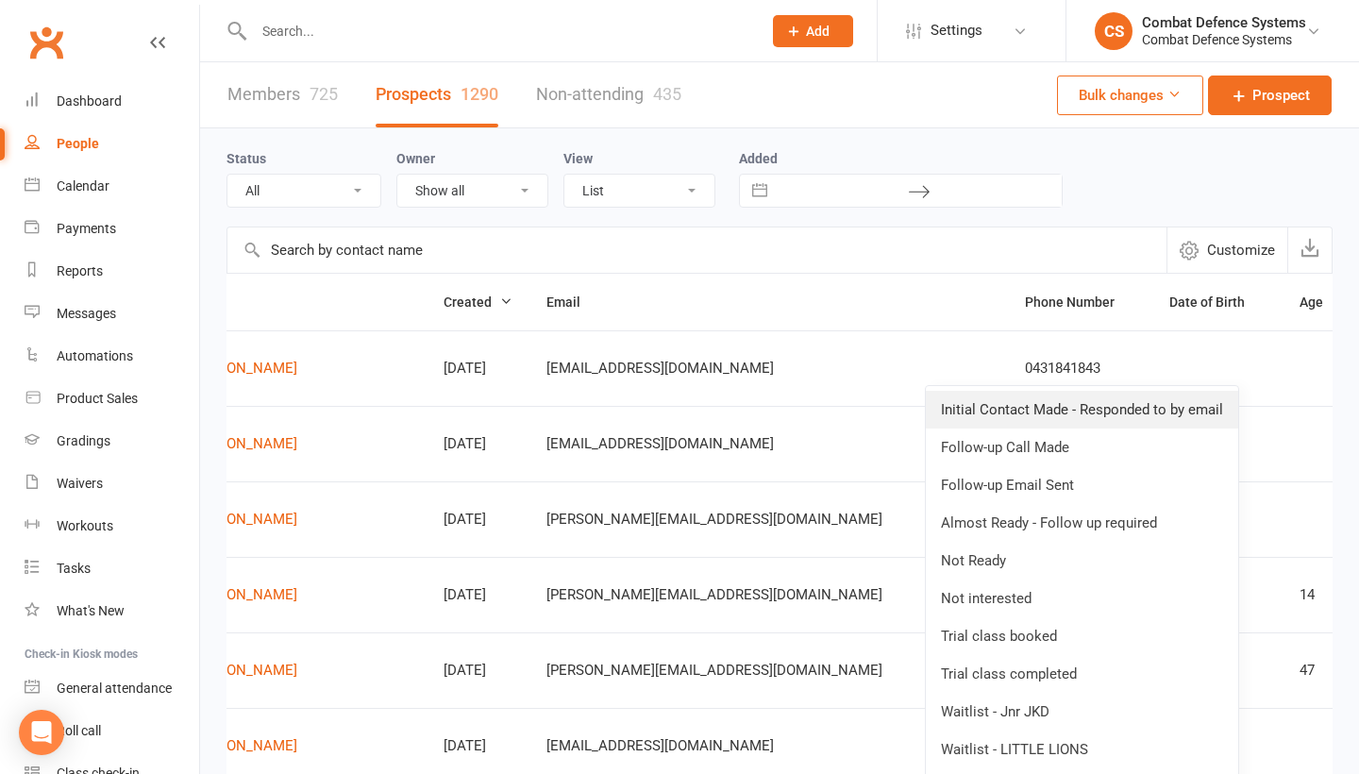
click at [1170, 399] on link "Initial Contact Made - Responded to by email" at bounding box center [1082, 410] width 312 height 38
